Goal: Register for event/course

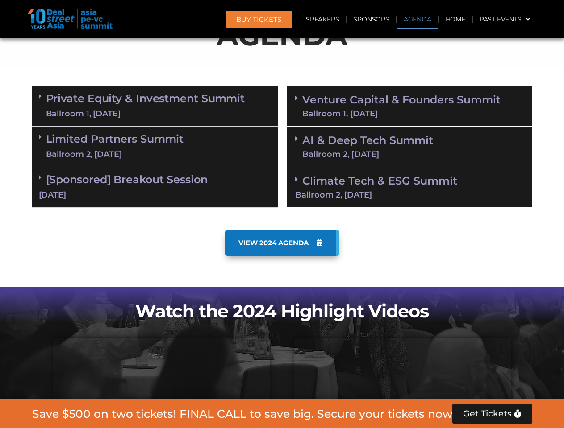
scroll to position [505, 0]
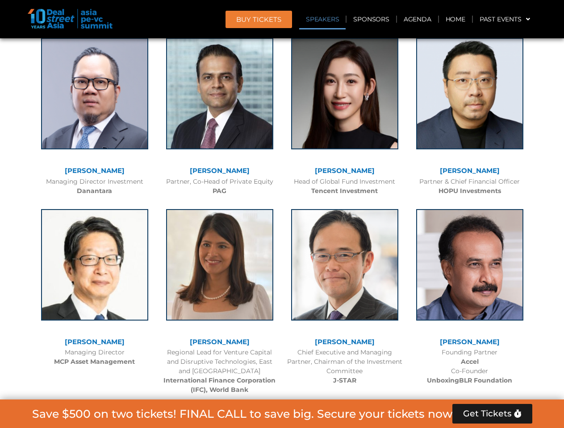
scroll to position [1008, 0]
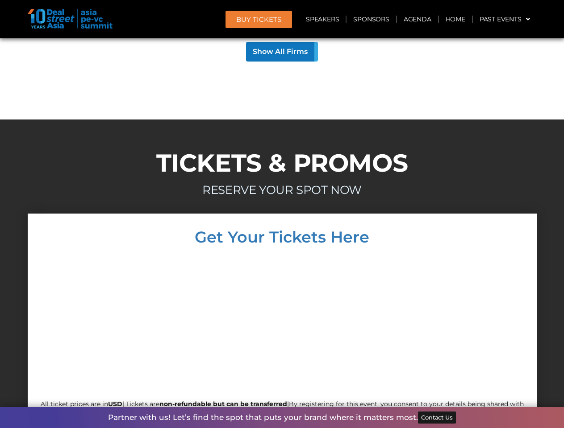
scroll to position [7942, 0]
